Goal: Book appointment/travel/reservation

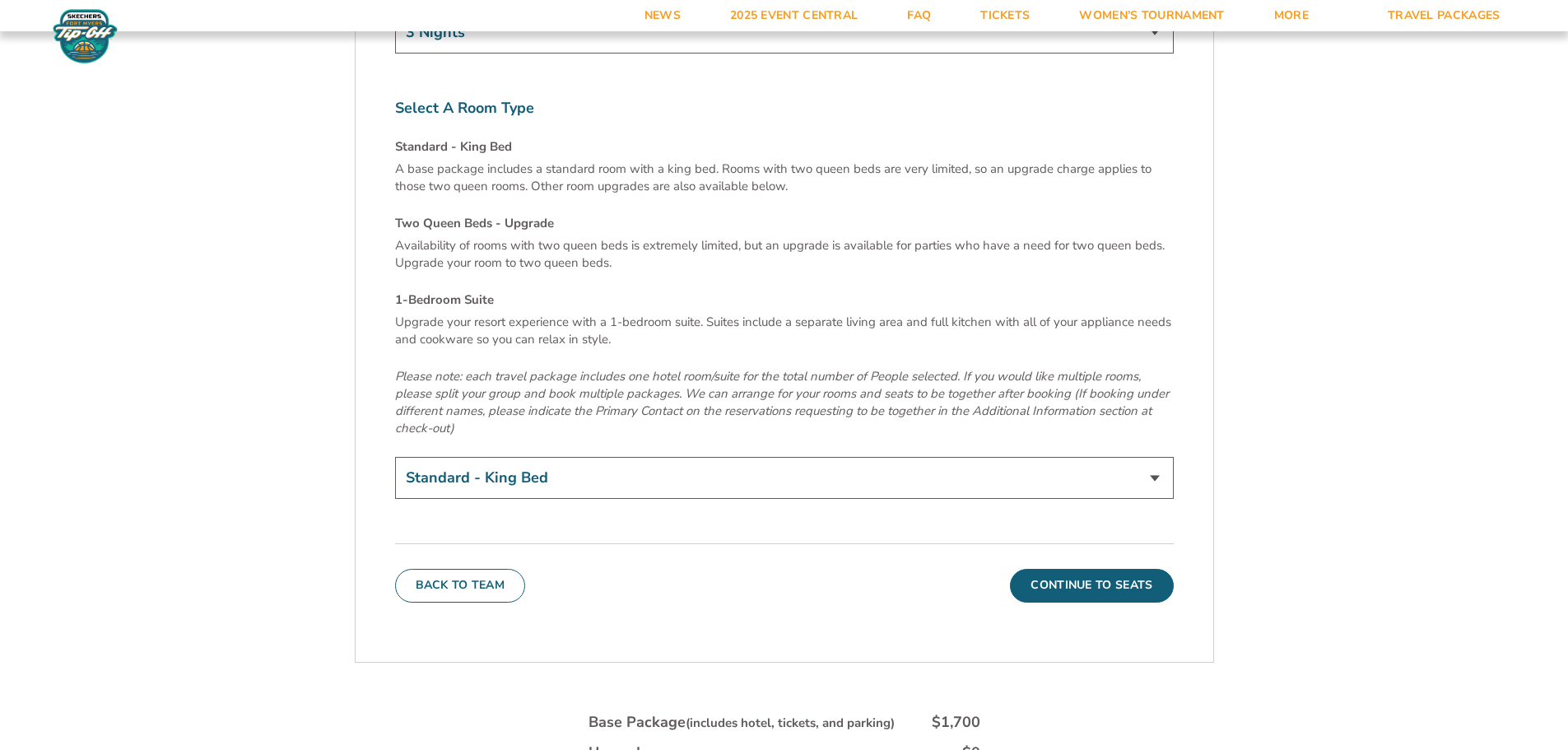
scroll to position [5678, 0]
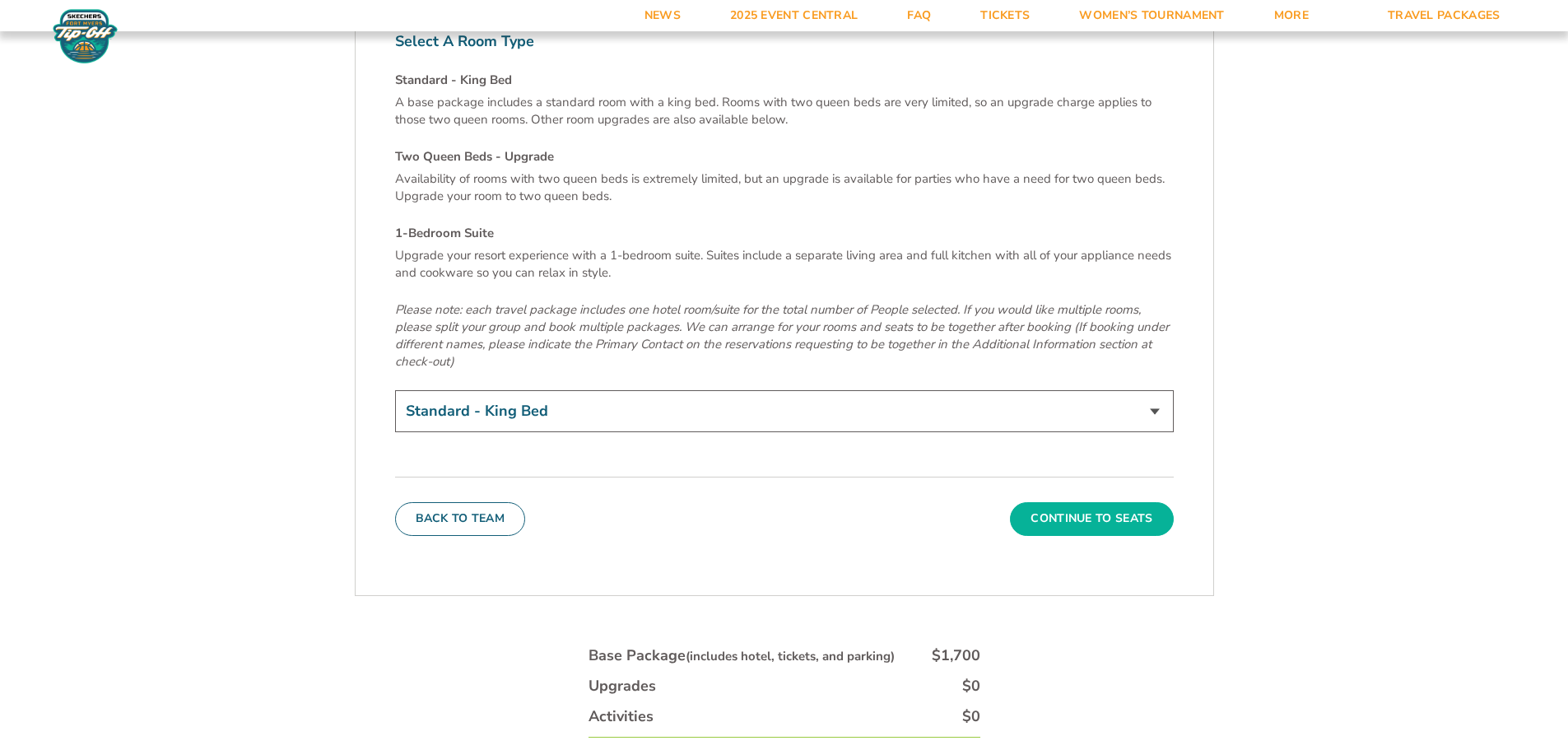
click at [1108, 502] on button "Continue To Seats" at bounding box center [1091, 519] width 163 height 33
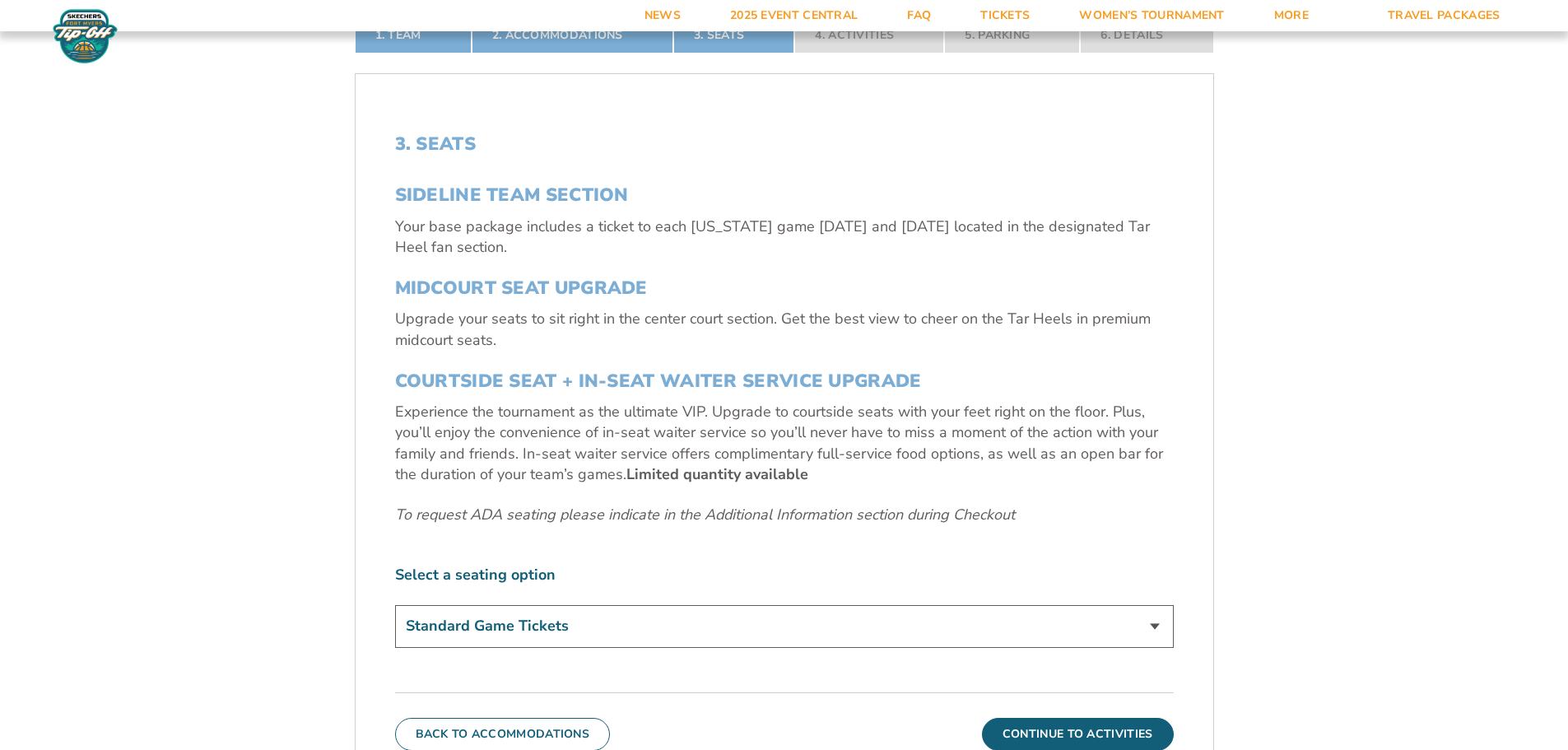
scroll to position [520, 0]
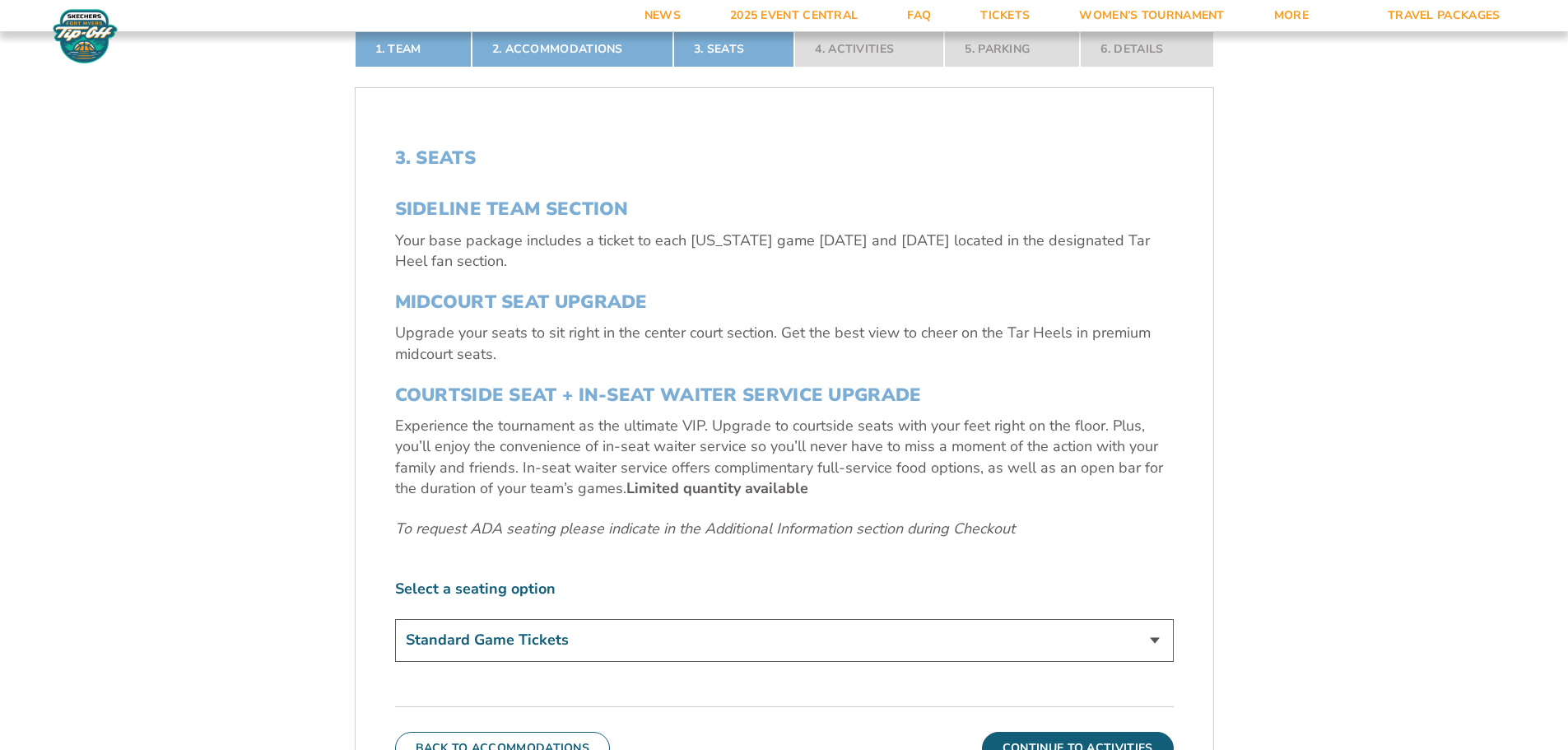
click at [549, 653] on select "Standard Game Tickets Midcourt Seat Upgrade (+$140 per person) Courtside Seat +…" at bounding box center [784, 640] width 779 height 42
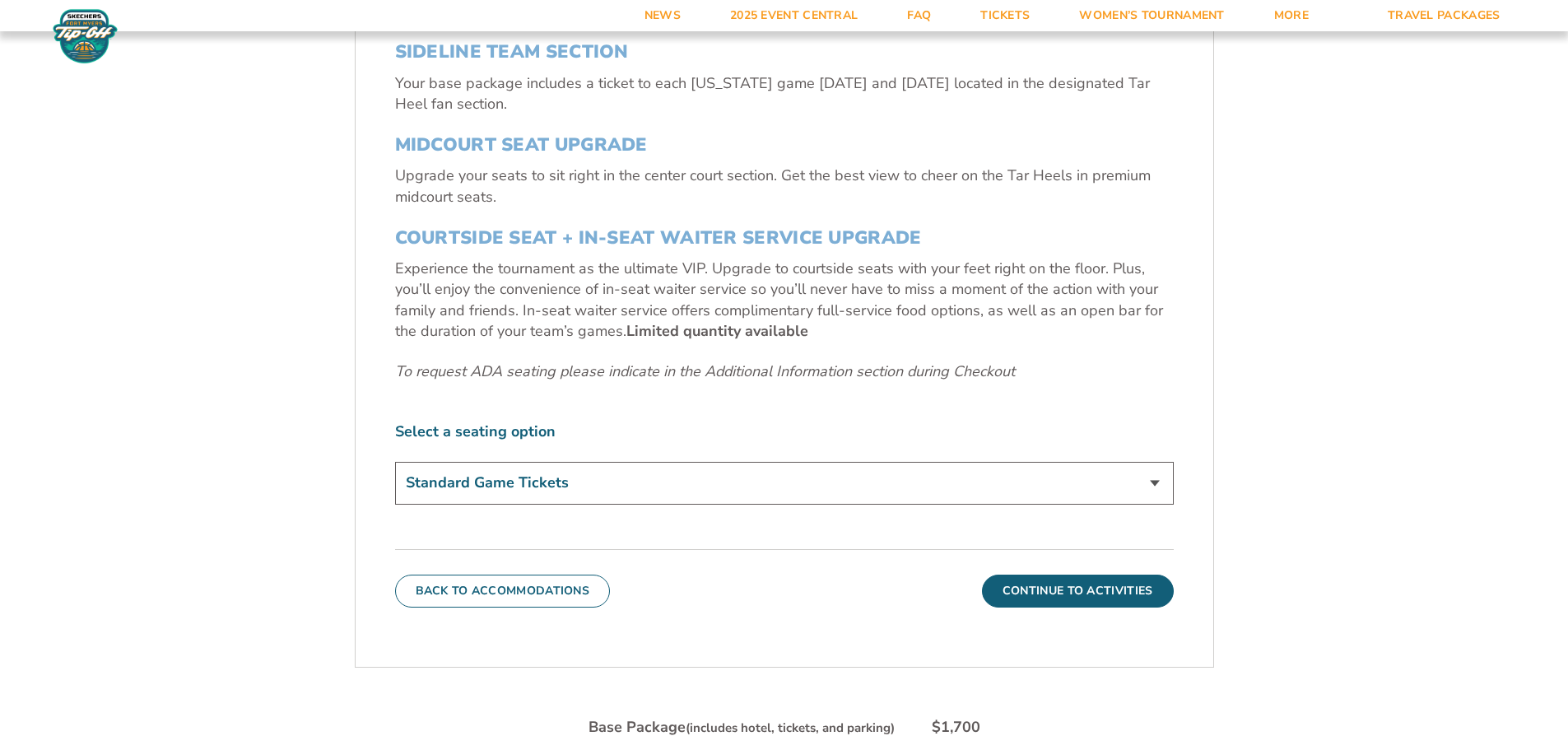
scroll to position [684, 0]
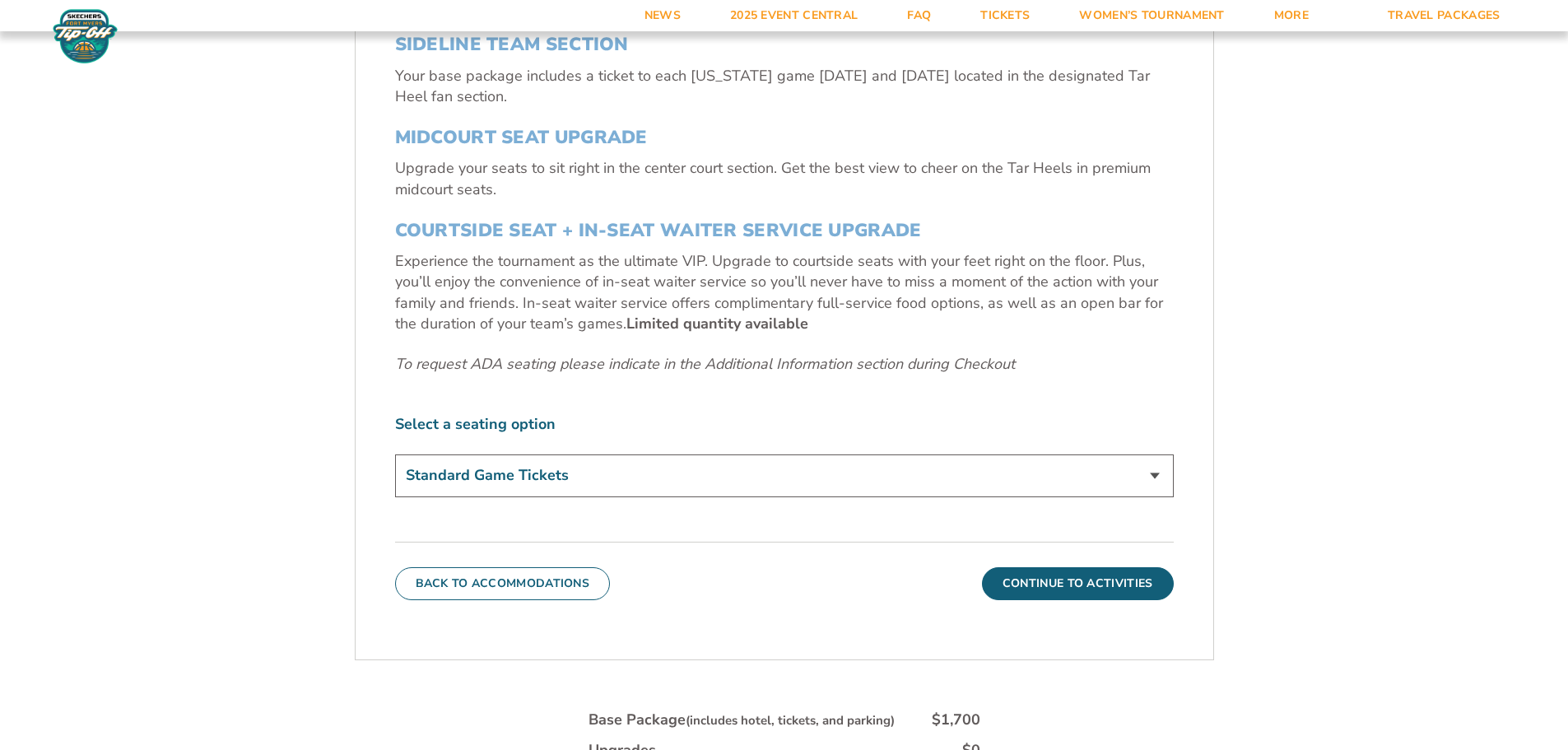
click at [540, 473] on select "Standard Game Tickets Midcourt Seat Upgrade (+$140 per person) Courtside Seat +…" at bounding box center [784, 475] width 779 height 42
click at [395, 454] on select "Standard Game Tickets Midcourt Seat Upgrade (+$140 per person) Courtside Seat +…" at bounding box center [784, 475] width 779 height 42
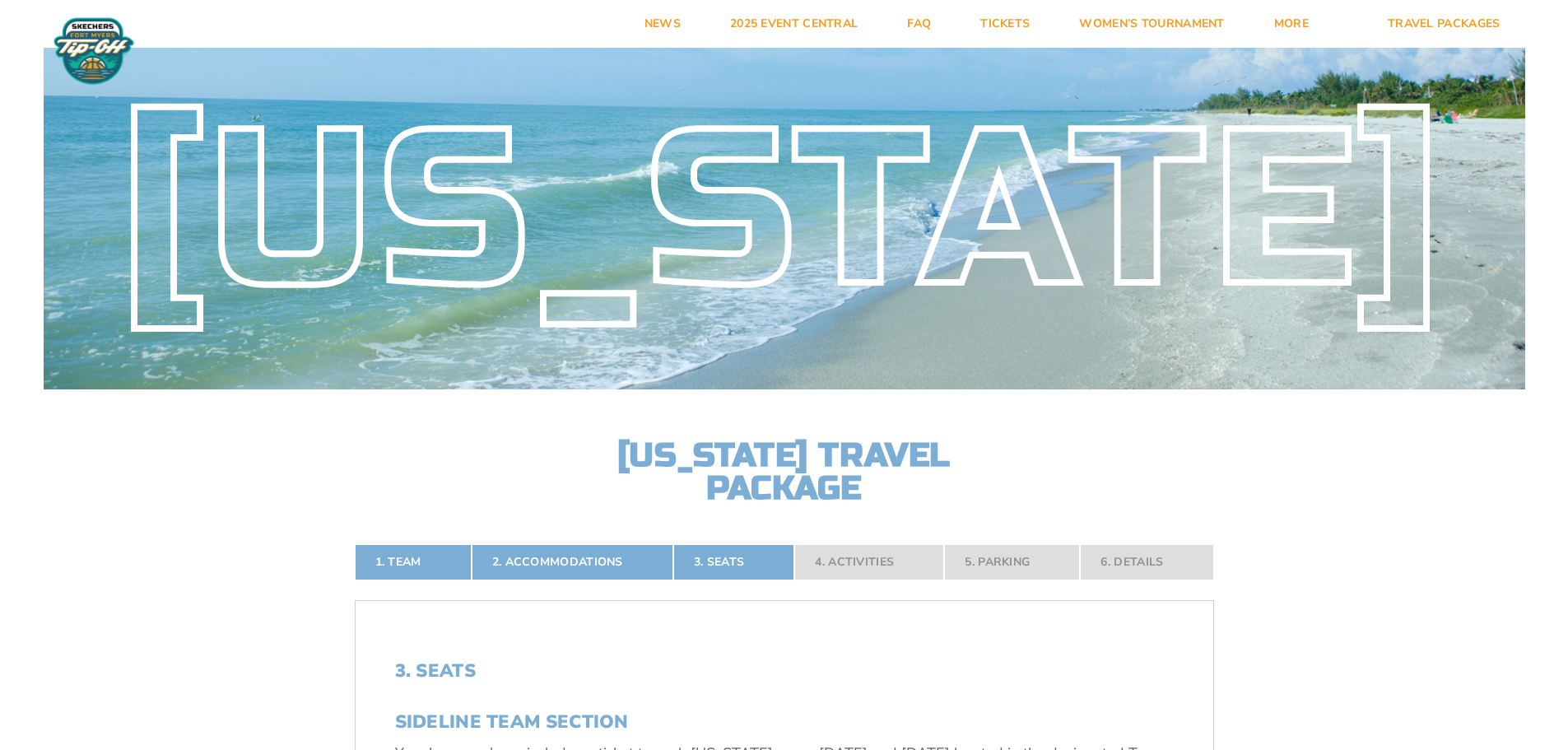
scroll to position [0, 0]
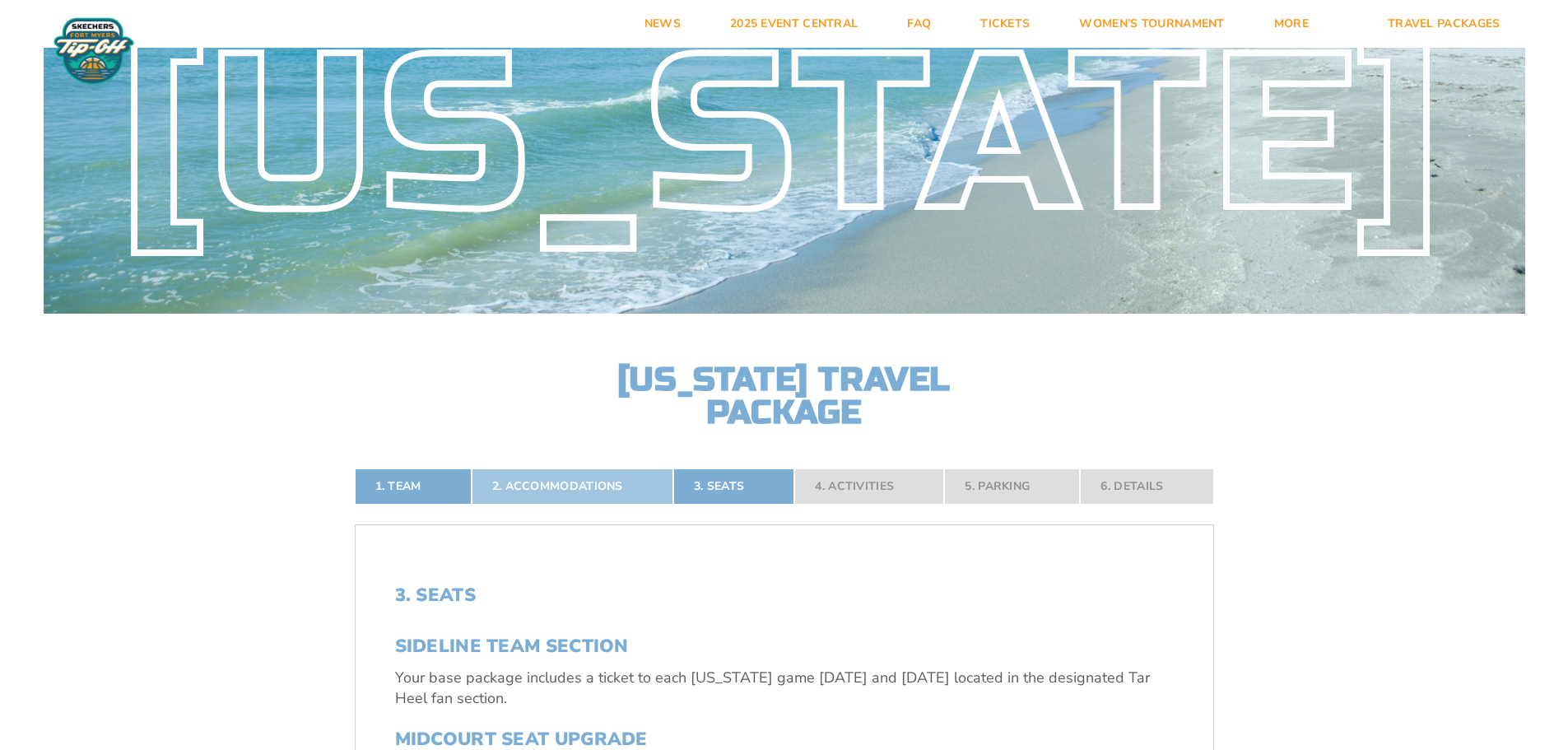
click at [585, 491] on link "2. Accommodations" at bounding box center [572, 485] width 202 height 36
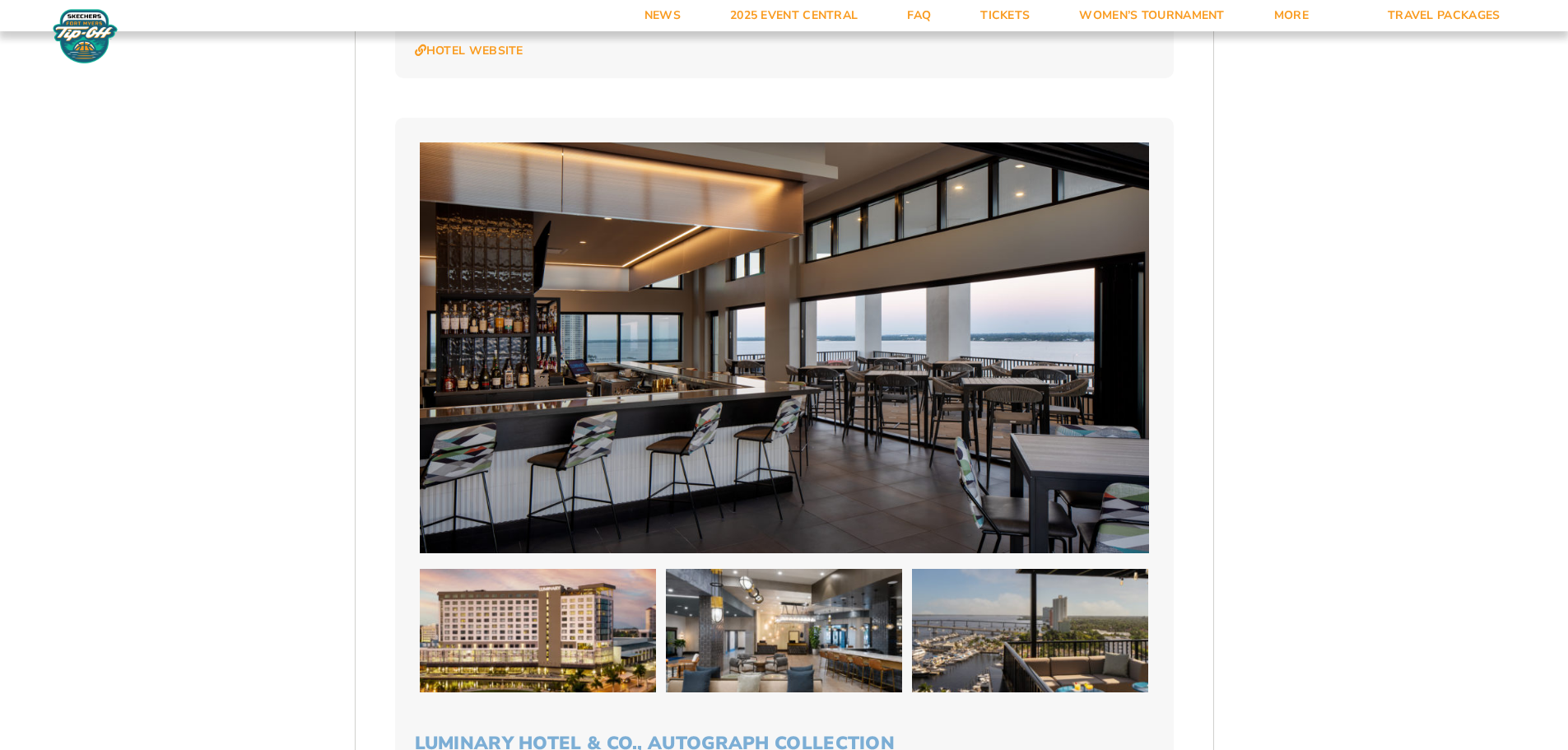
scroll to position [4140, 0]
click at [791, 570] on img at bounding box center [784, 631] width 237 height 124
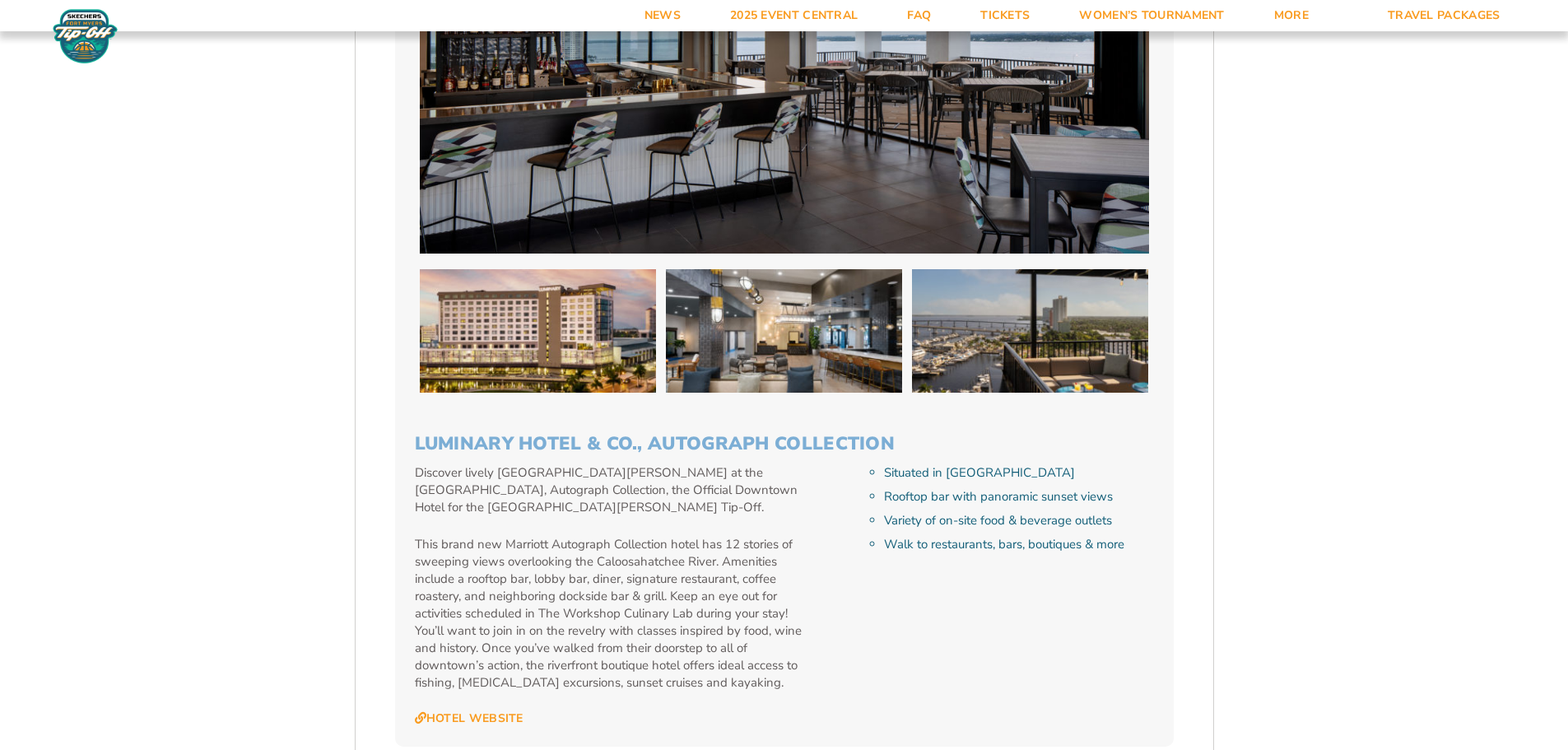
scroll to position [4469, 0]
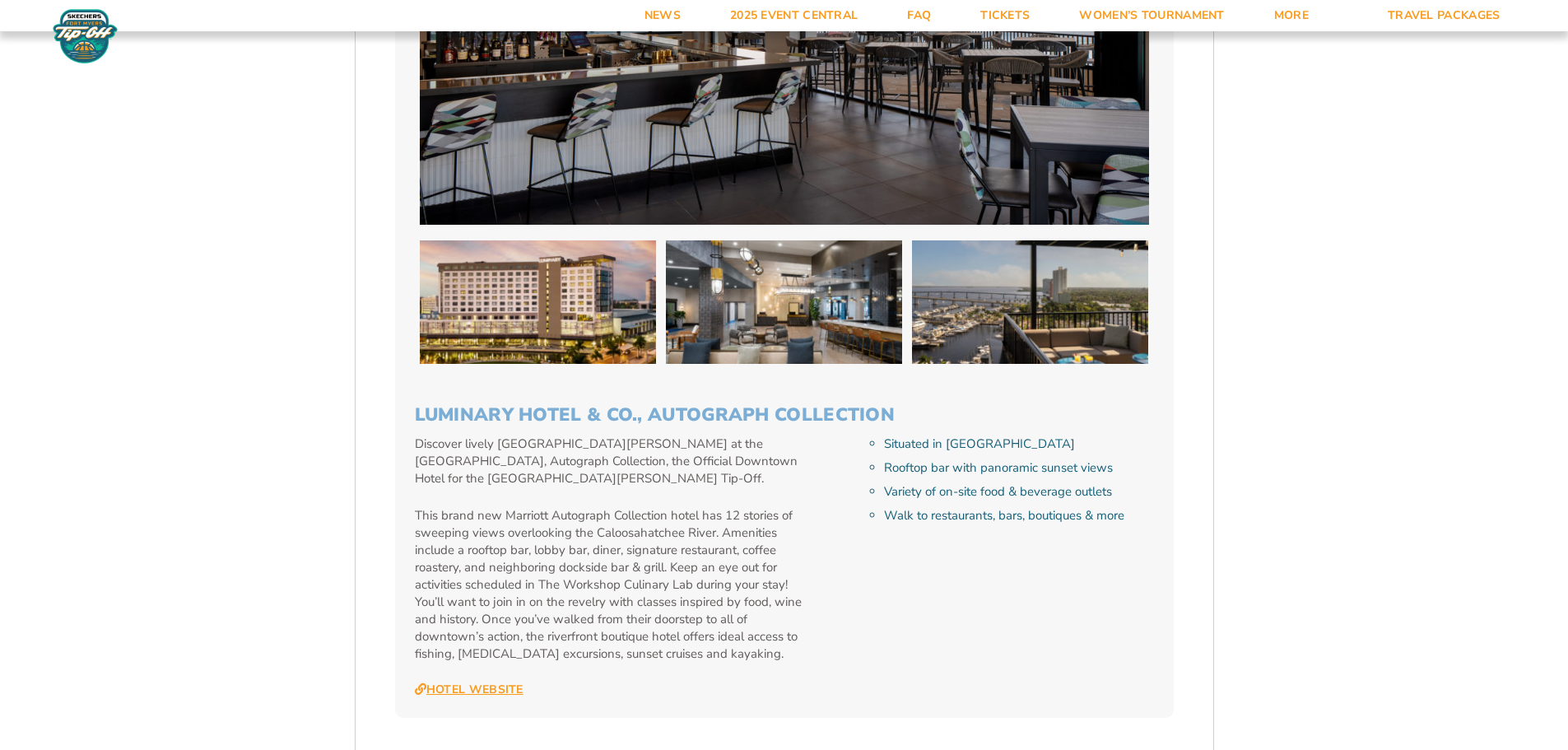
click at [477, 683] on link "Hotel Website" at bounding box center [469, 690] width 109 height 15
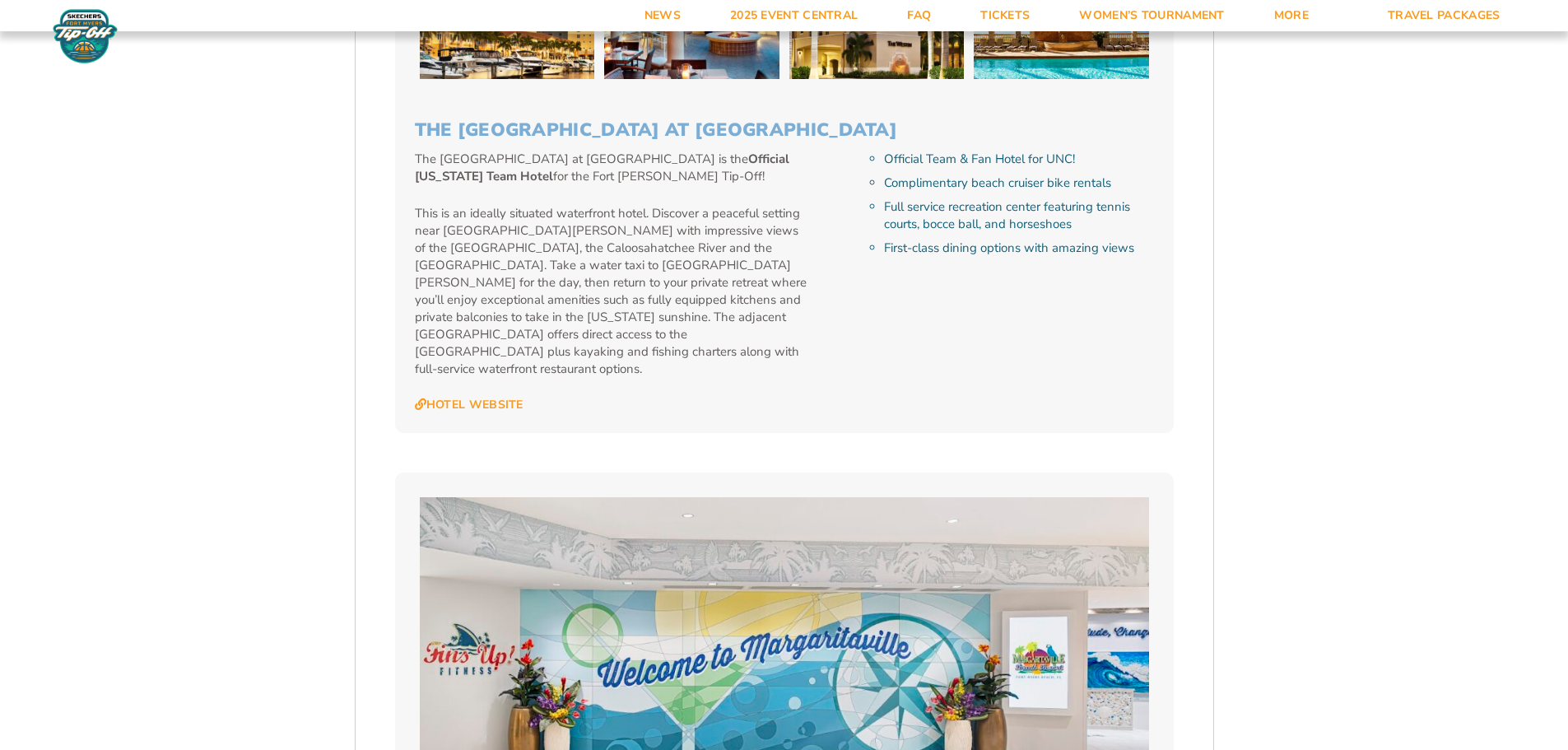
scroll to position [1836, 0]
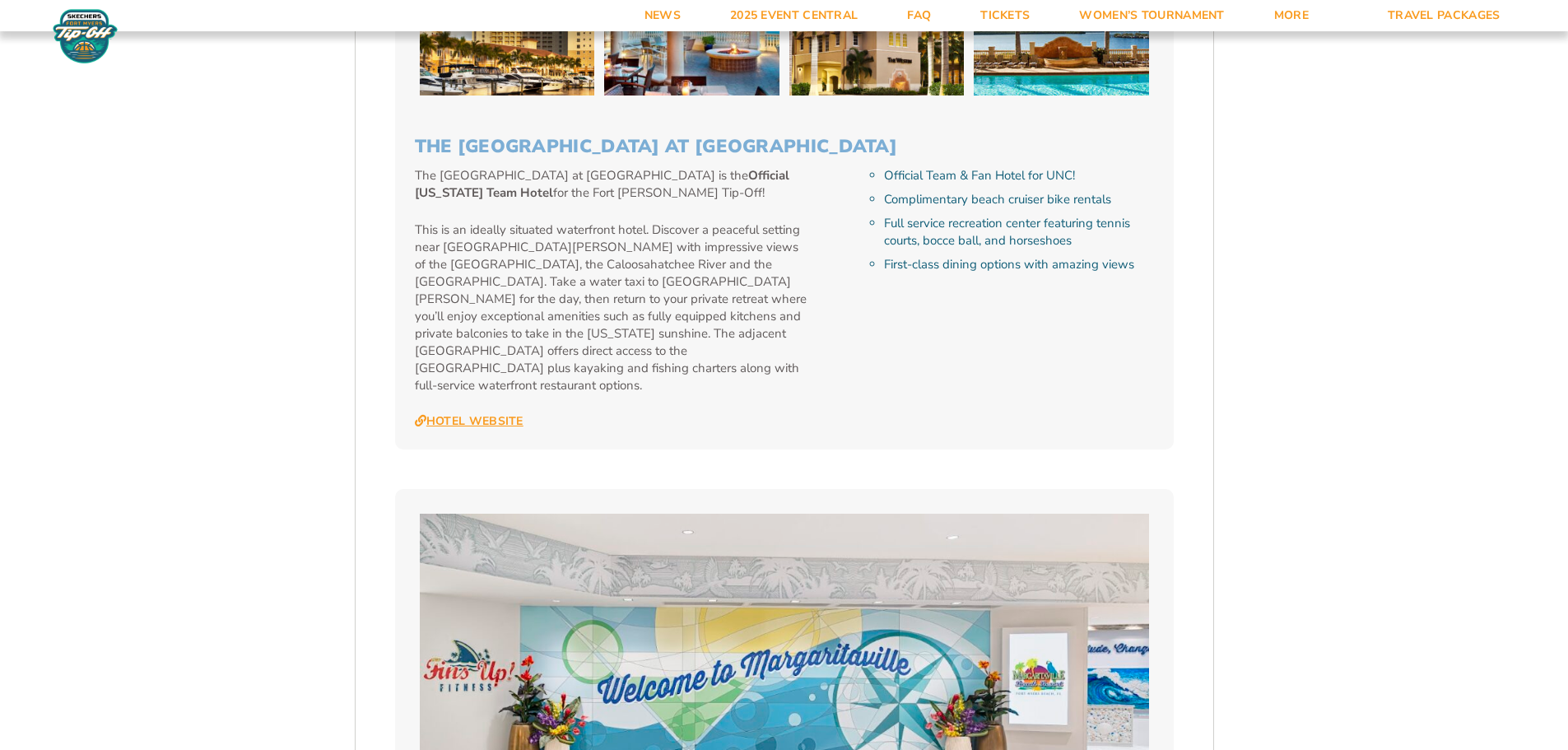
click at [472, 414] on link "Hotel Website" at bounding box center [469, 421] width 109 height 15
